Goal: Book appointment/travel/reservation

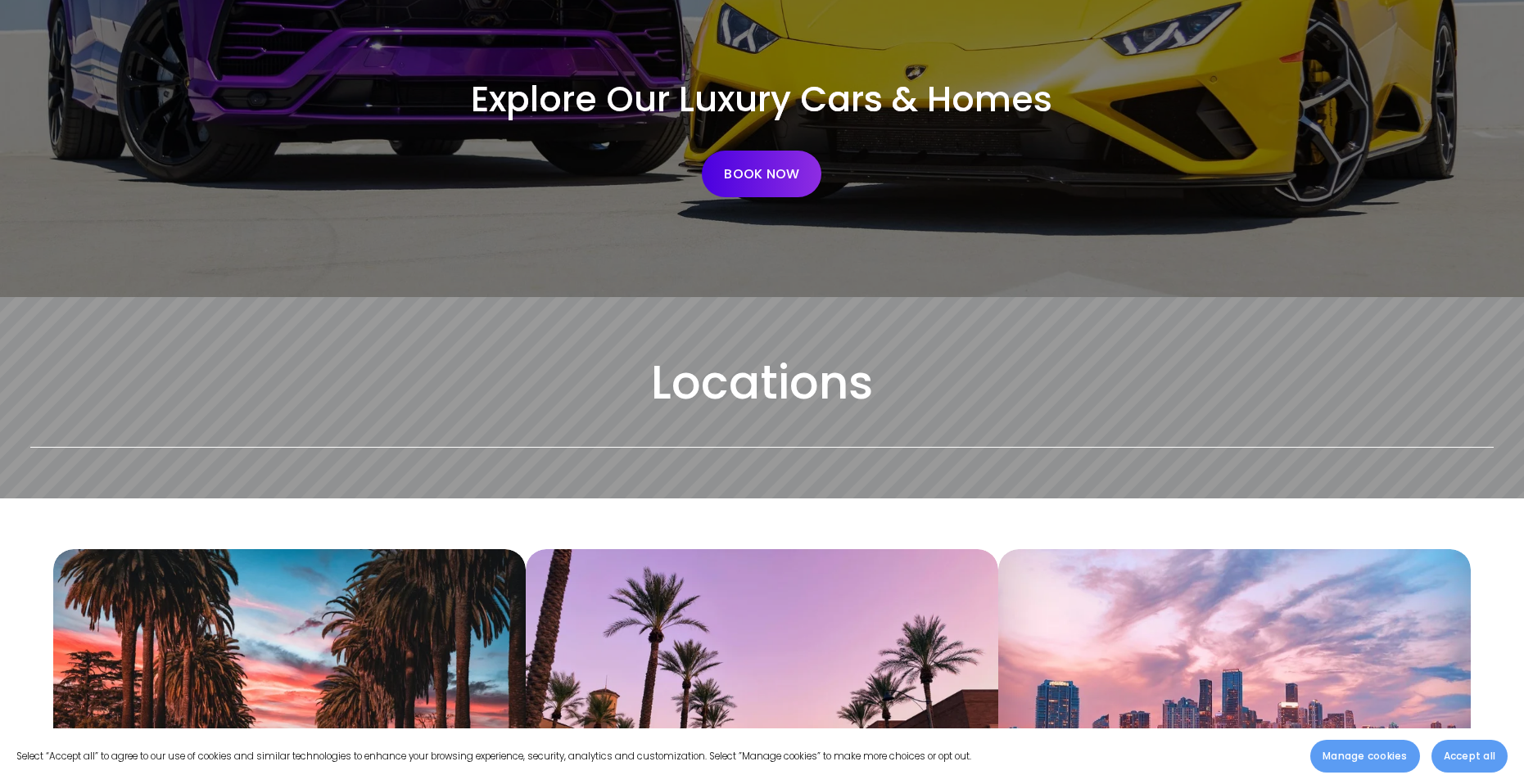
scroll to position [245, 0]
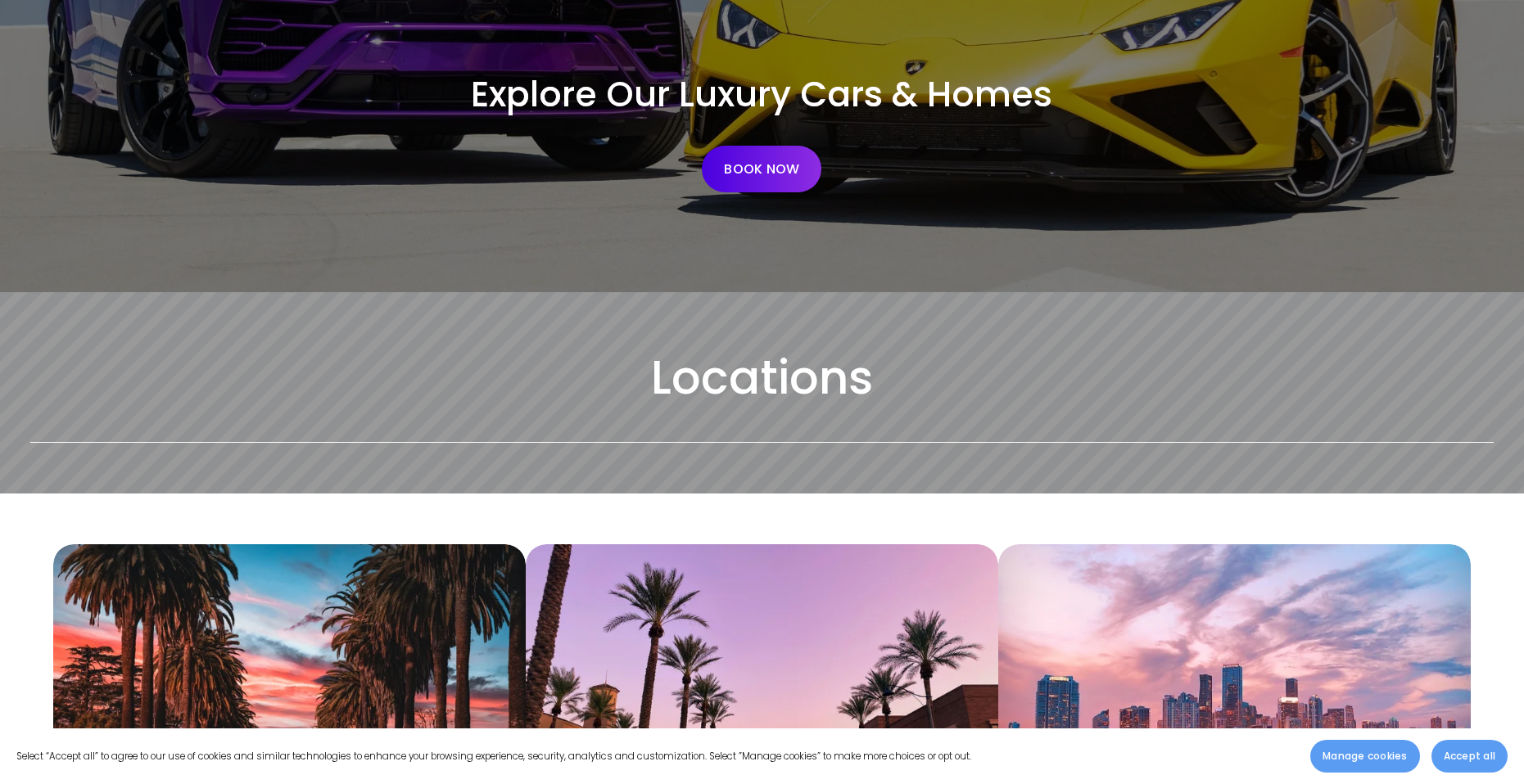
click at [1455, 740] on button "Accept all" at bounding box center [1469, 756] width 76 height 32
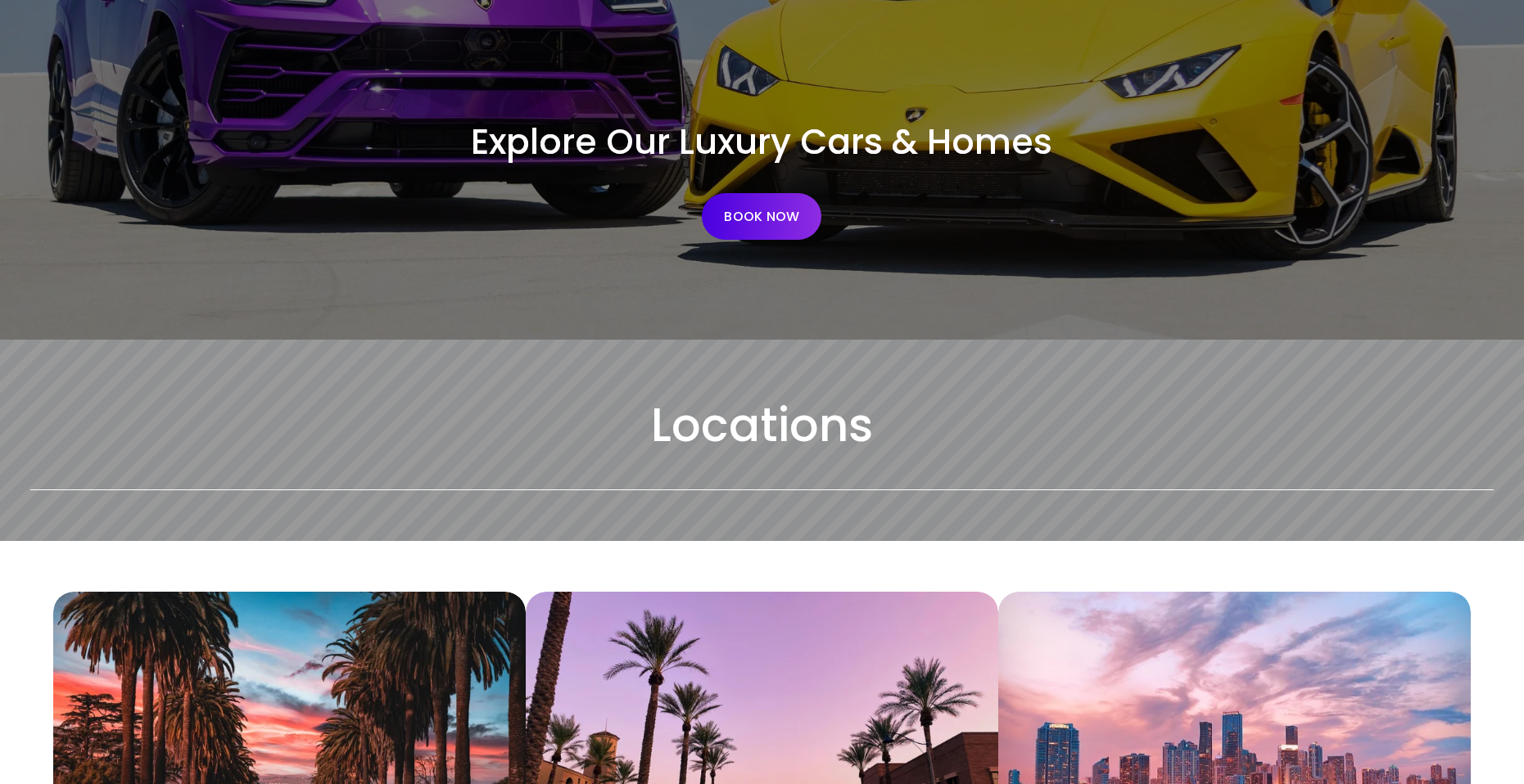
scroll to position [0, 0]
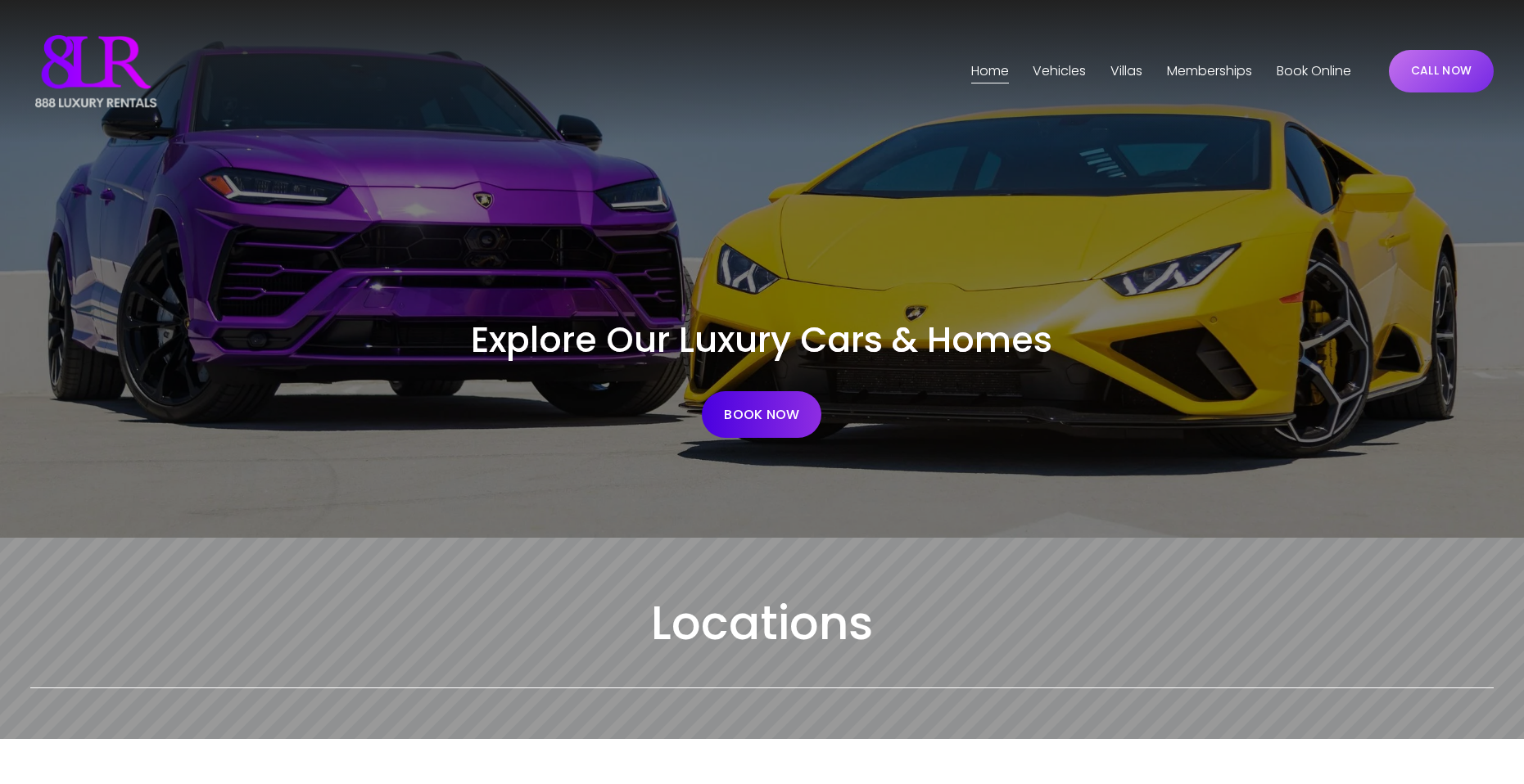
click at [1040, 63] on span "Vehicles" at bounding box center [1059, 71] width 53 height 23
click at [0, 0] on span "[GEOGRAPHIC_DATA]" at bounding box center [0, 0] width 0 height 0
drag, startPoint x: 901, startPoint y: 354, endPoint x: 914, endPoint y: 359, distance: 13.9
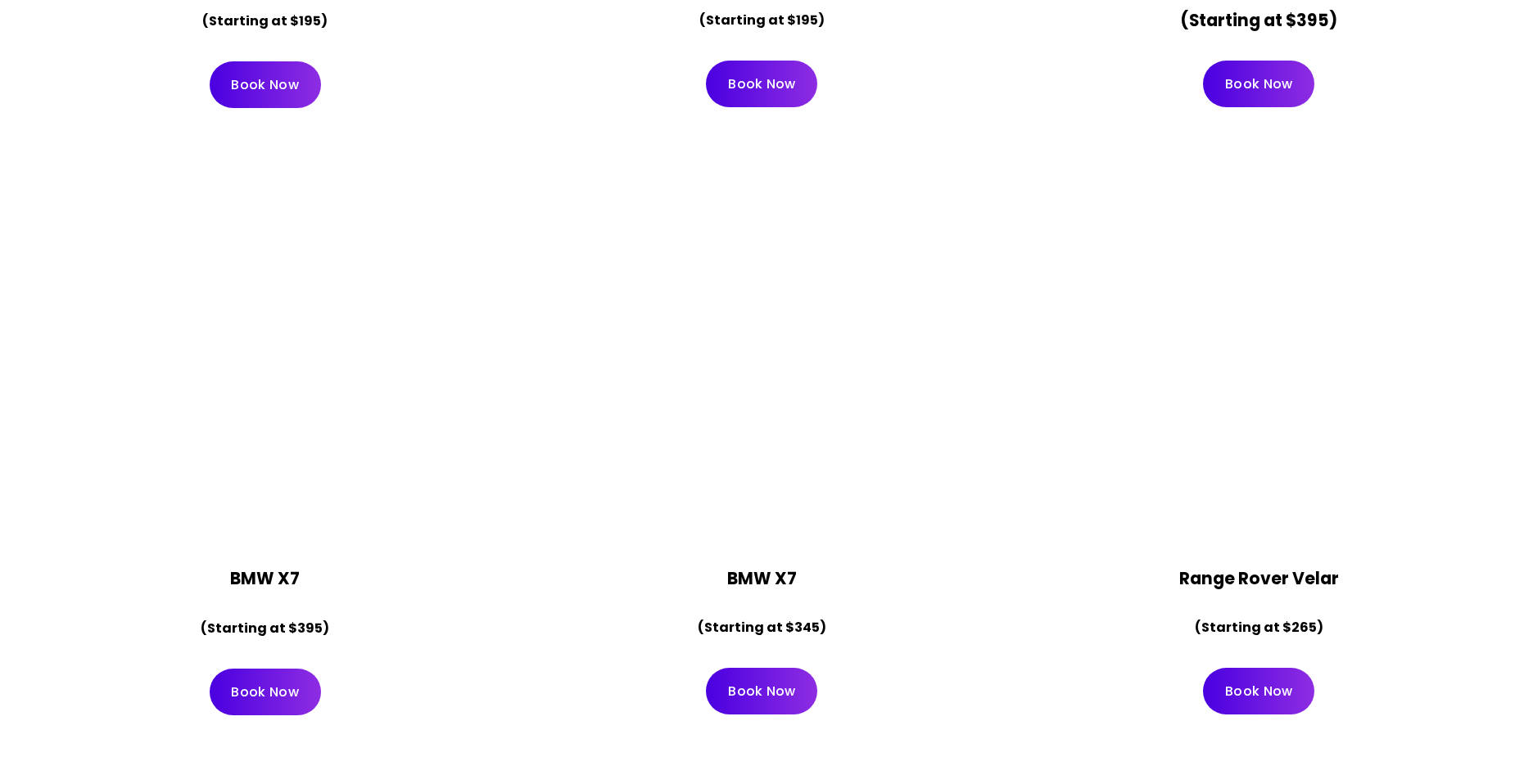
scroll to position [9002, 0]
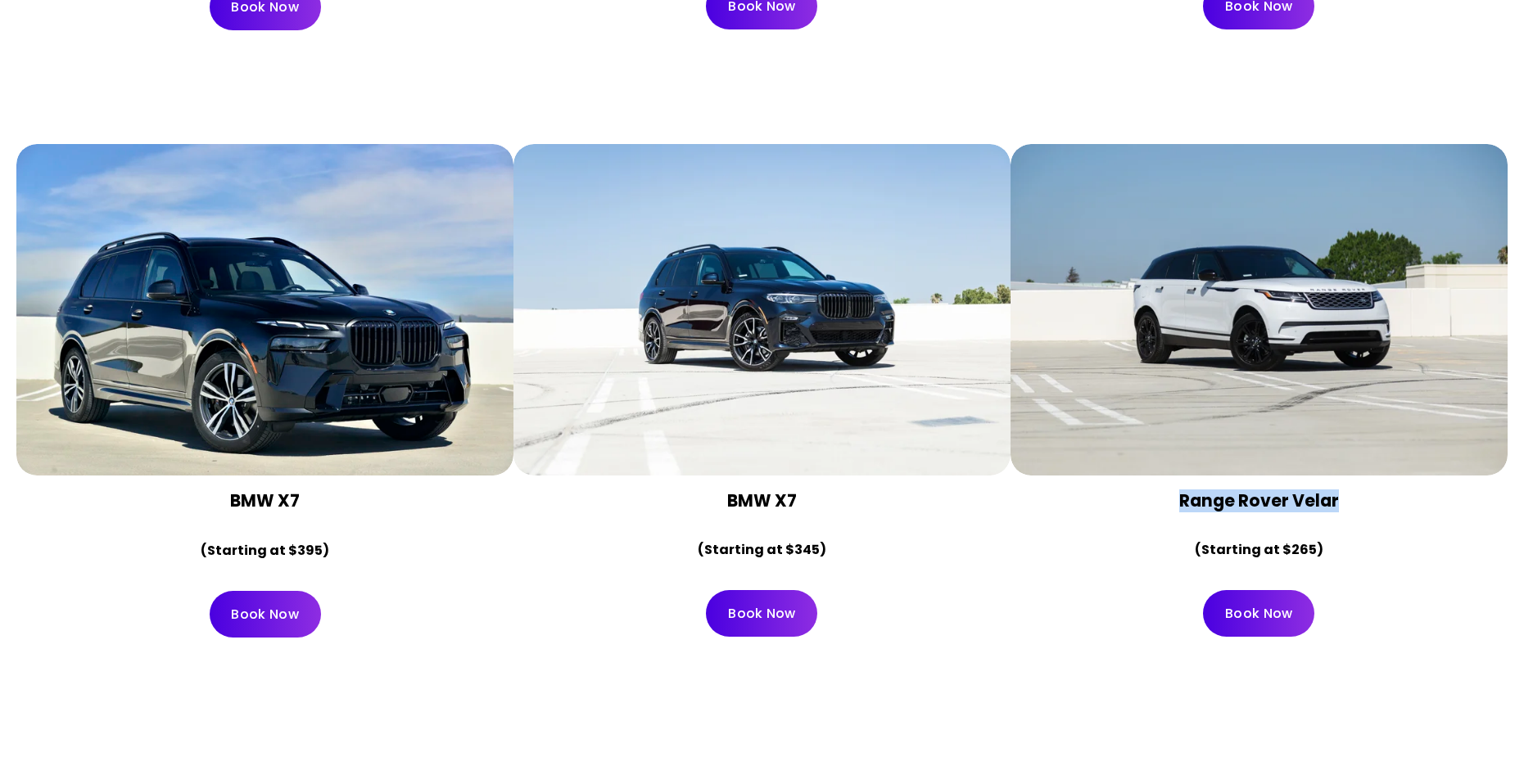
drag, startPoint x: 1172, startPoint y: 456, endPoint x: 1352, endPoint y: 464, distance: 180.2
click at [1352, 489] on h4 "Range Rover Velar" at bounding box center [1260, 500] width 470 height 22
drag, startPoint x: 1017, startPoint y: 50, endPoint x: 1116, endPoint y: 38, distance: 99.7
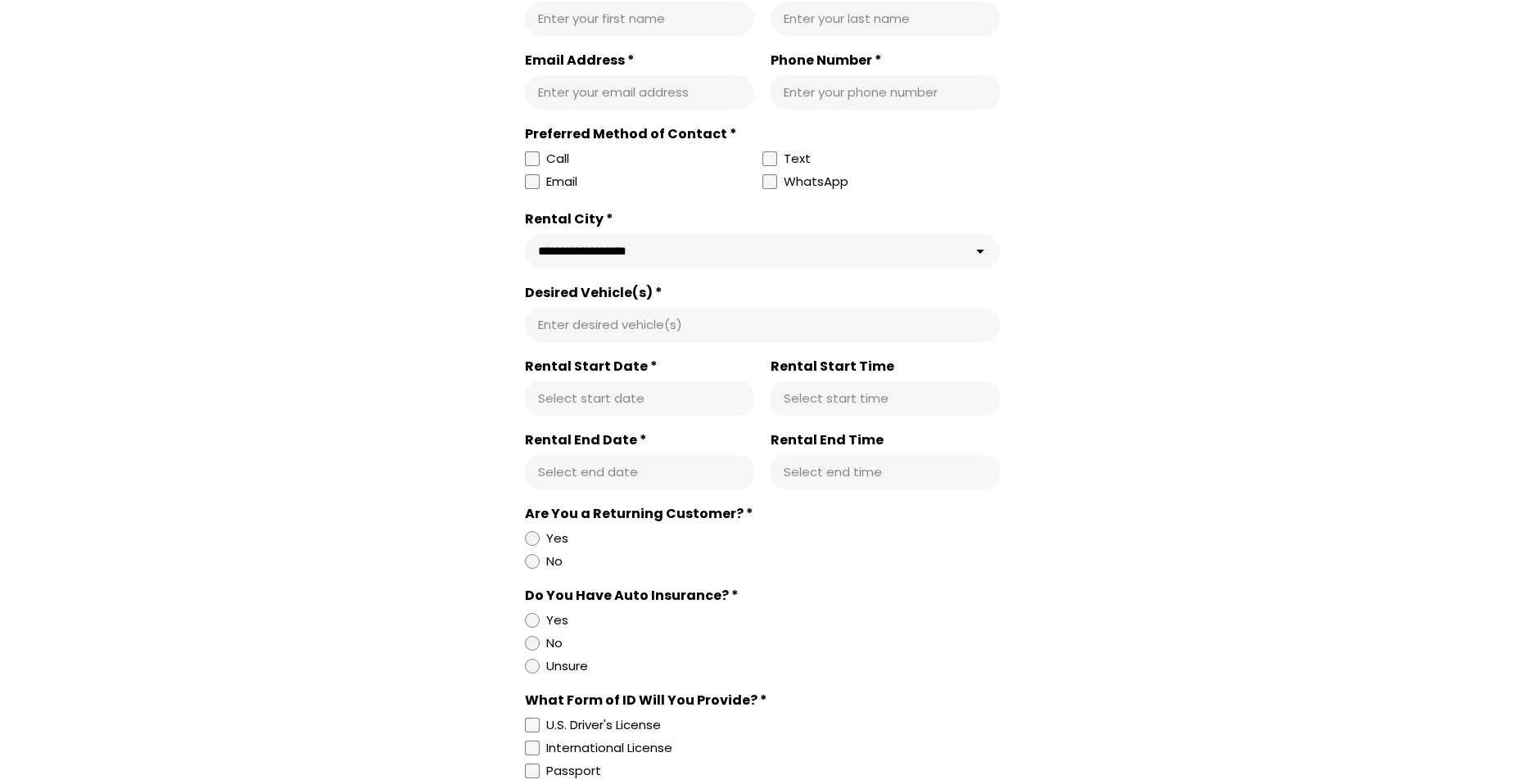
scroll to position [10148, 0]
